Goal: Information Seeking & Learning: Learn about a topic

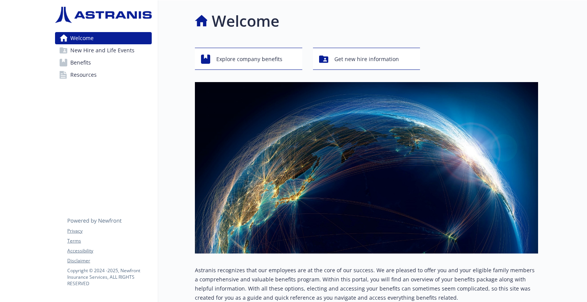
drag, startPoint x: 79, startPoint y: 1, endPoint x: 304, endPoint y: 226, distance: 318.4
click at [304, 226] on img at bounding box center [366, 168] width 343 height 172
click at [92, 62] on link "Benefits" at bounding box center [103, 63] width 97 height 12
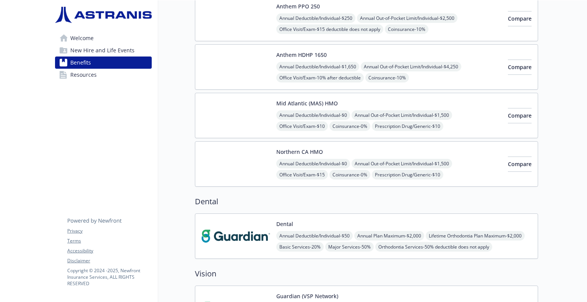
scroll to position [213, 0]
